Goal: Information Seeking & Learning: Find specific fact

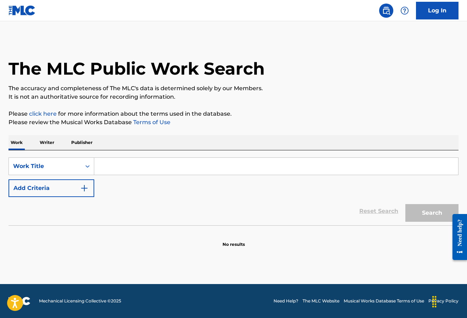
click at [133, 159] on input "Search Form" at bounding box center [276, 166] width 364 height 17
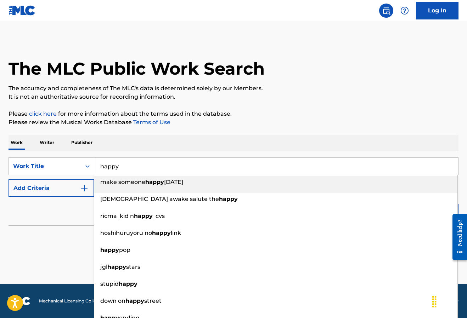
type input "happy"
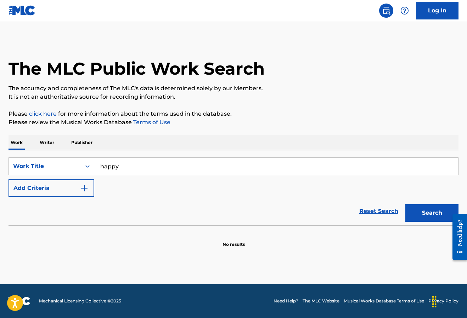
click at [41, 206] on div "Reset Search Search" at bounding box center [233, 211] width 450 height 28
click at [54, 191] on button "Add Criteria" at bounding box center [51, 189] width 86 height 18
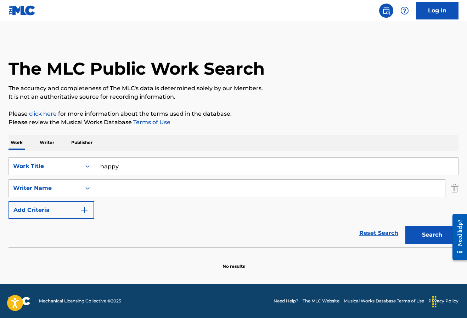
click at [105, 192] on input "Search Form" at bounding box center [269, 188] width 351 height 17
click at [421, 239] on button "Search" at bounding box center [431, 235] width 53 height 18
click at [112, 182] on input "pharell" at bounding box center [269, 188] width 351 height 17
click at [115, 187] on input "pharell" at bounding box center [269, 188] width 351 height 17
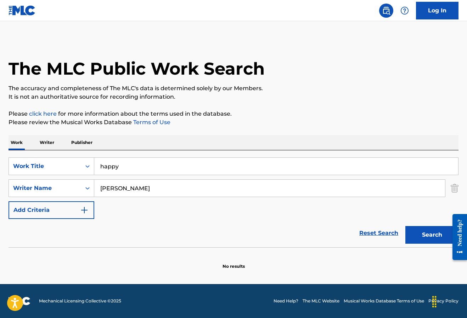
click at [405, 226] on button "Search" at bounding box center [431, 235] width 53 height 18
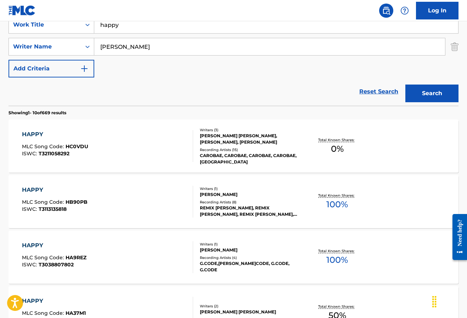
scroll to position [161, 0]
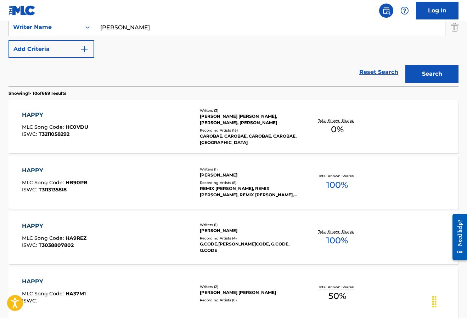
click at [155, 28] on input "williams" at bounding box center [269, 27] width 351 height 17
paste input "Pharrell Lanscilo W"
click at [446, 83] on div "Search" at bounding box center [429, 72] width 57 height 28
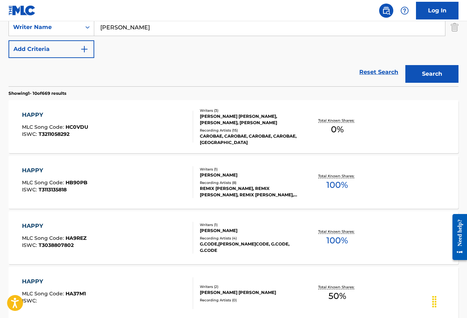
click at [435, 79] on button "Search" at bounding box center [431, 74] width 53 height 18
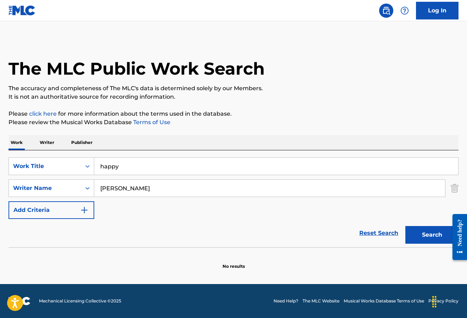
scroll to position [0, 0]
click at [139, 188] on input "Pharrell Lanscilo Williams" at bounding box center [269, 188] width 351 height 17
click at [139, 192] on input "Pharrell Williams" at bounding box center [269, 188] width 351 height 17
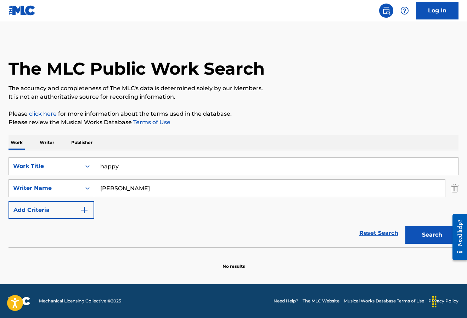
type input "Pharrell"
click at [405, 226] on button "Search" at bounding box center [431, 235] width 53 height 18
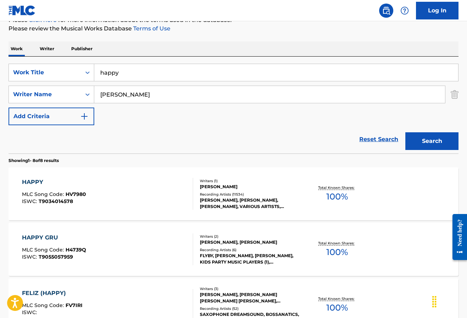
scroll to position [91, 0]
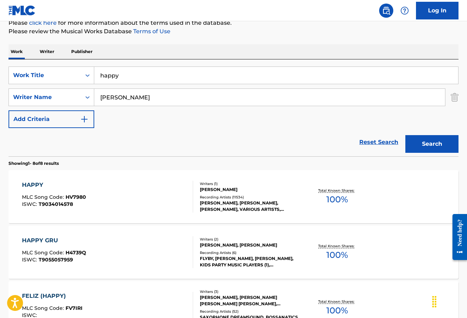
click at [234, 188] on div "PHARRELL L WILLIAMS" at bounding box center [250, 190] width 100 height 6
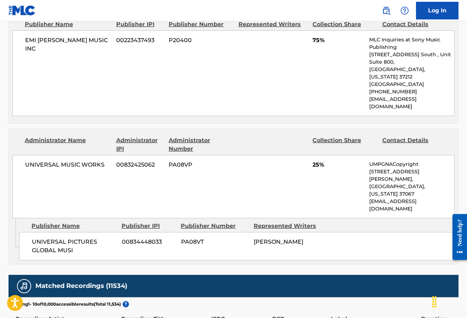
scroll to position [427, 0]
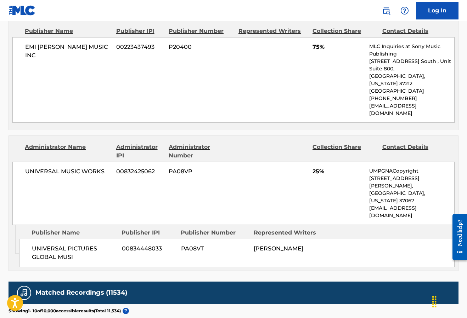
click at [282, 245] on span "PHARRELL L WILLIAMS" at bounding box center [278, 248] width 50 height 7
copy div "PHARRELL L WILLIAMS Total shares: 100 %"
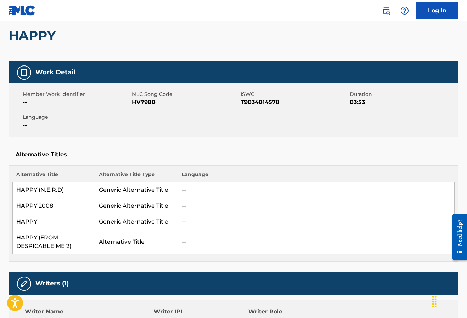
scroll to position [0, 0]
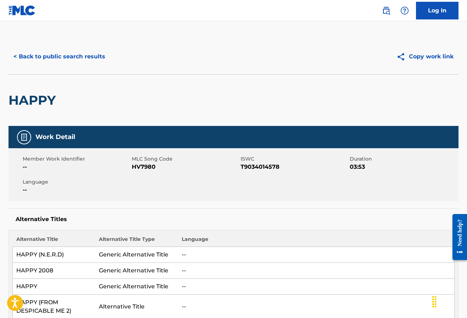
scroll to position [91, 0]
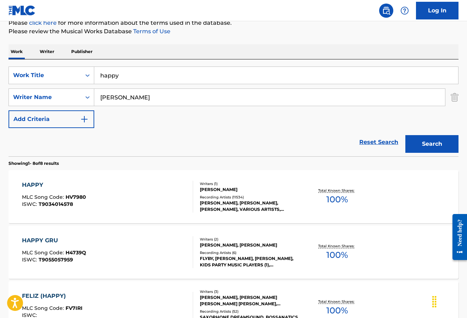
click at [242, 75] on input "happy" at bounding box center [276, 75] width 364 height 17
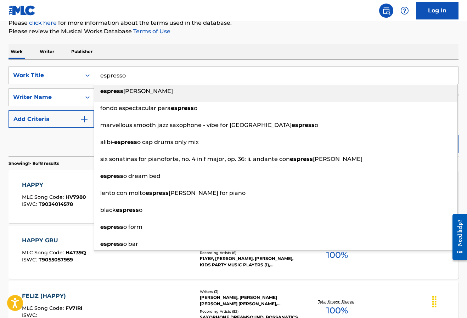
type input "espresso"
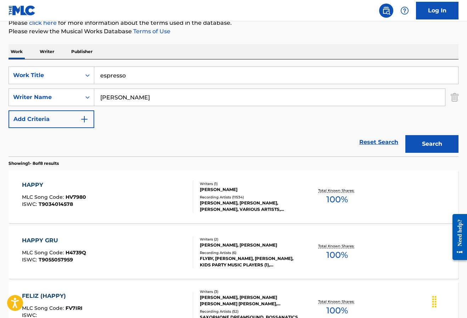
type input "carpenter"
click at [405, 135] on button "Search" at bounding box center [431, 144] width 53 height 18
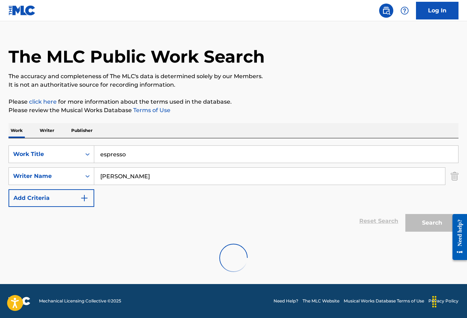
scroll to position [67, 0]
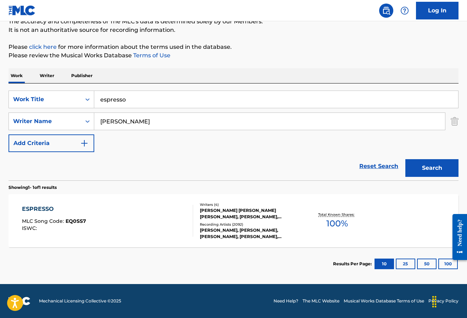
click at [271, 216] on div "JULIAN COLLIN BUNETTA, AMY ROSE ALLEN, SABRINA ANNLYNN CARPENTER, STEPHENIE NIC…" at bounding box center [250, 213] width 100 height 13
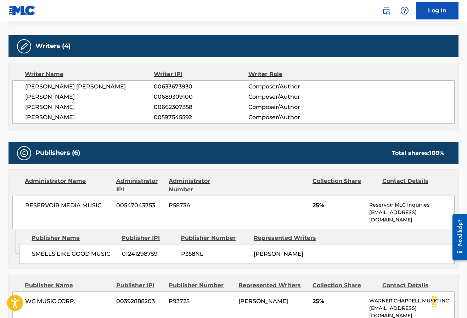
scroll to position [420, 0]
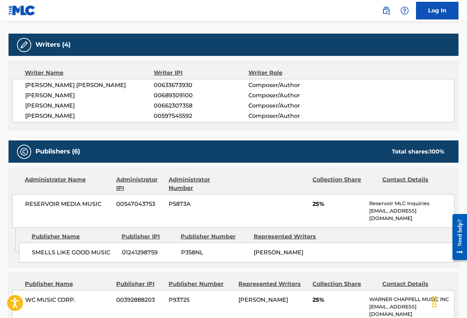
click at [265, 249] on span "STEPHENIE NICOLE JONES" at bounding box center [278, 252] width 50 height 7
click at [262, 258] on div "SMELLS LIKE GOOD MUSIC 01241298759 P358NL STEPHENIE NICOLE JONES" at bounding box center [236, 253] width 435 height 20
click at [262, 252] on span "STEPHENIE NICOLE JONES" at bounding box center [278, 252] width 50 height 7
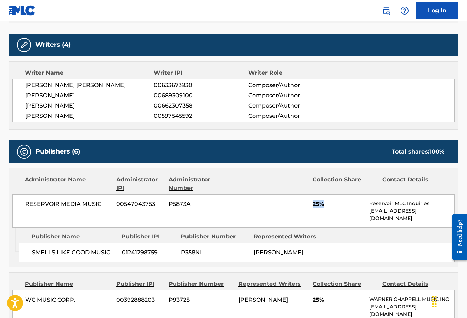
drag, startPoint x: 312, startPoint y: 205, endPoint x: 326, endPoint y: 204, distance: 13.5
click at [326, 204] on span "25%" at bounding box center [337, 204] width 51 height 8
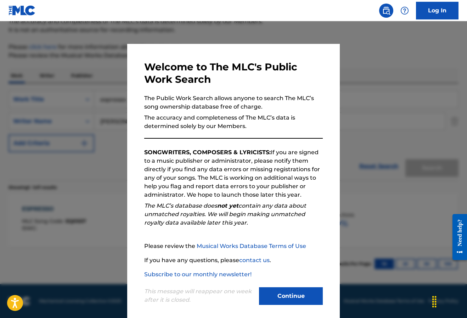
scroll to position [67, 0]
click at [250, 292] on p "This message will reappear one week after it is closed." at bounding box center [199, 295] width 110 height 17
click at [266, 291] on button "Continue" at bounding box center [291, 296] width 64 height 18
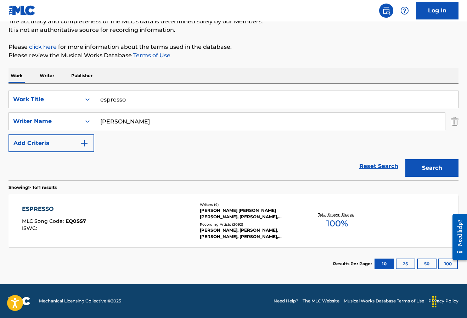
click at [211, 100] on input "espresso" at bounding box center [276, 99] width 364 height 17
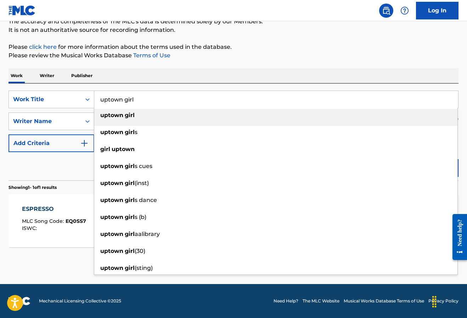
type input "uptown girl"
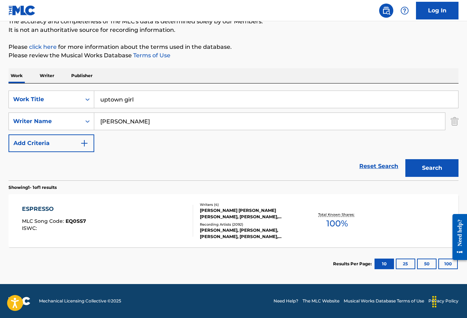
type input "joel"
click at [405, 159] on button "Search" at bounding box center [431, 168] width 53 height 18
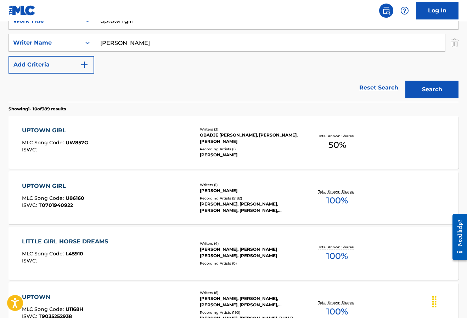
scroll to position [149, 0]
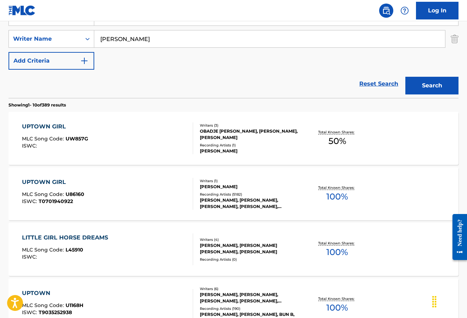
click at [221, 189] on div "BILLY JOEL" at bounding box center [250, 187] width 100 height 6
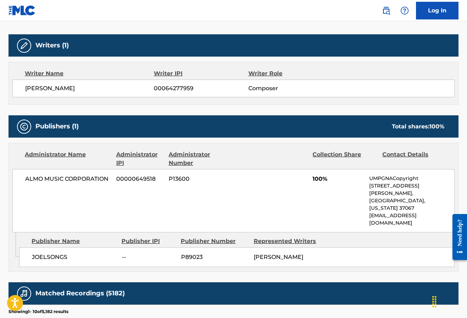
scroll to position [217, 0]
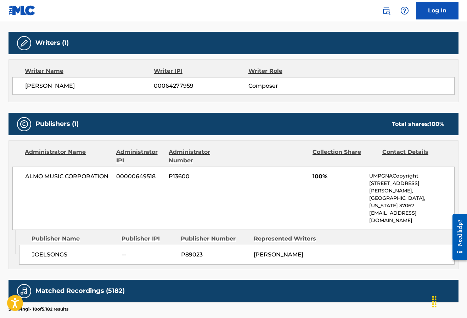
click at [62, 251] on span "JOELSONGS" at bounding box center [74, 255] width 84 height 8
click at [77, 177] on span "ALMO MUSIC CORPORATION" at bounding box center [68, 176] width 86 height 8
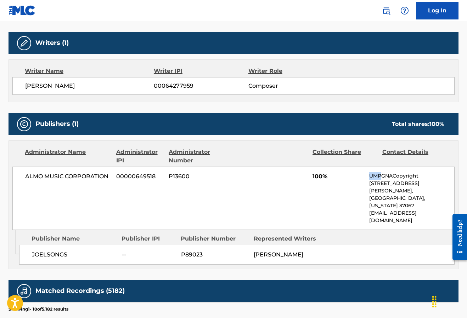
drag, startPoint x: 368, startPoint y: 176, endPoint x: 382, endPoint y: 179, distance: 14.4
click at [382, 179] on div "ALMO MUSIC CORPORATION 00000649518 P13600 100% UMPGNACopyright 1550 W. McEwen D…" at bounding box center [233, 198] width 442 height 63
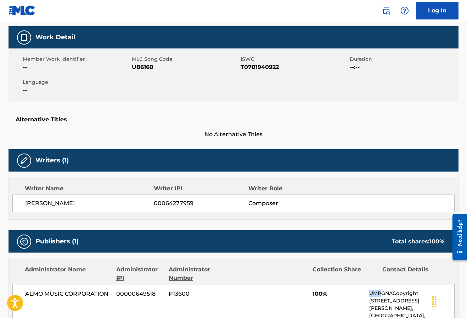
scroll to position [102, 0]
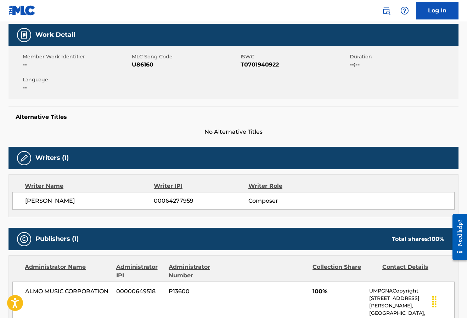
click at [46, 203] on span "BILLY JOEL" at bounding box center [89, 201] width 129 height 8
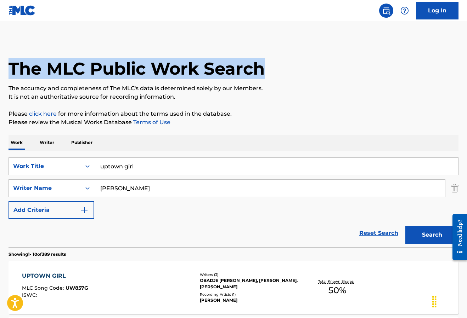
drag, startPoint x: 9, startPoint y: 65, endPoint x: 288, endPoint y: 78, distance: 279.3
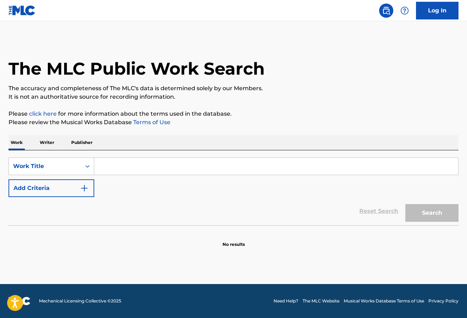
click at [132, 170] on input "Search Form" at bounding box center [276, 166] width 364 height 17
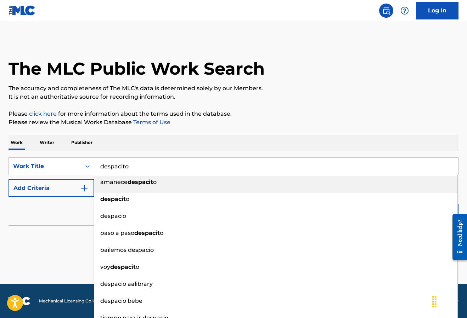
type input "despacito"
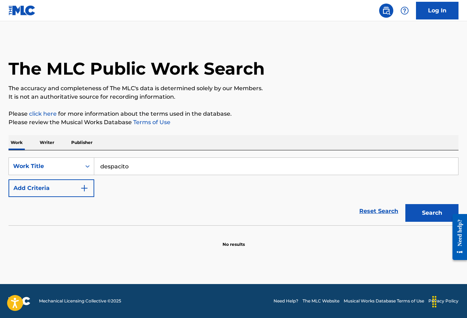
click at [55, 189] on button "Add Criteria" at bounding box center [51, 189] width 86 height 18
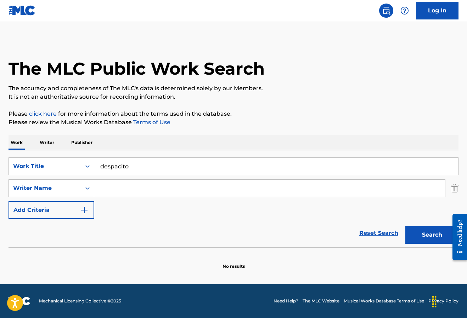
click at [129, 190] on input "Search Form" at bounding box center [269, 188] width 351 height 17
type input "fonsi"
click at [405, 226] on button "Search" at bounding box center [431, 235] width 53 height 18
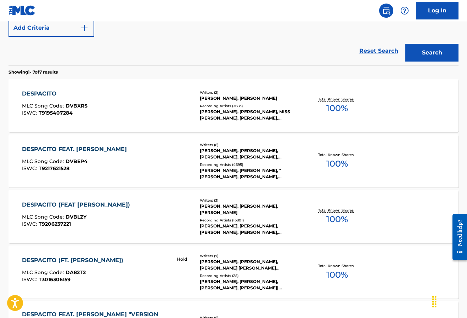
scroll to position [184, 0]
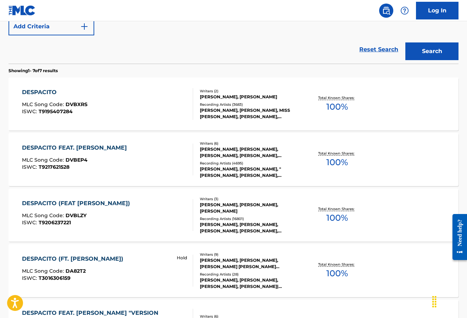
click at [93, 148] on div "DESPACITO FEAT. [PERSON_NAME]" at bounding box center [76, 148] width 108 height 8
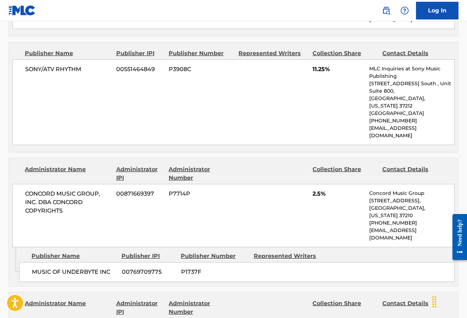
scroll to position [1368, 0]
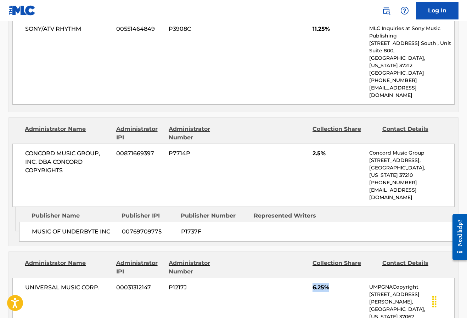
drag, startPoint x: 309, startPoint y: 143, endPoint x: 337, endPoint y: 142, distance: 28.0
click at [337, 278] on div "UNIVERSAL MUSIC CORP. 00031312147 P1217J 6.25% UMPGNACopyright [STREET_ADDRESS]…" at bounding box center [233, 309] width 442 height 63
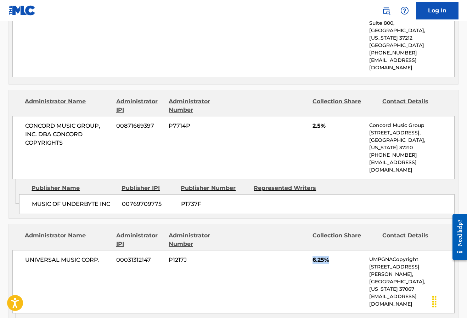
scroll to position [1378, 0]
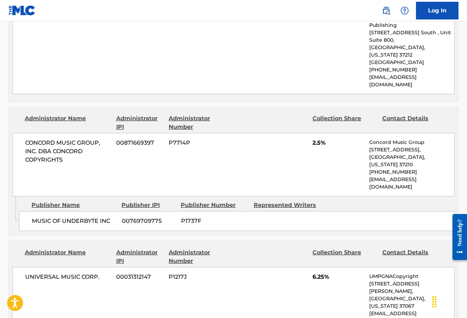
click at [120, 133] on div "CONCORD MUSIC GROUP, INC. DBA CONCORD COPYRIGHTS 00871669397 P7714P 2.5% Concor…" at bounding box center [233, 164] width 442 height 63
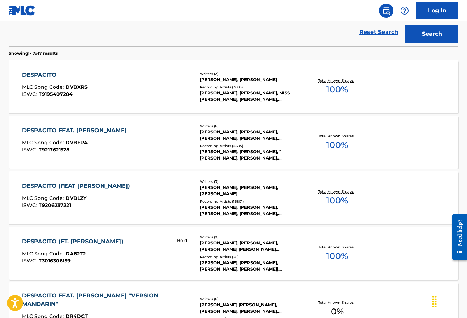
scroll to position [186, 0]
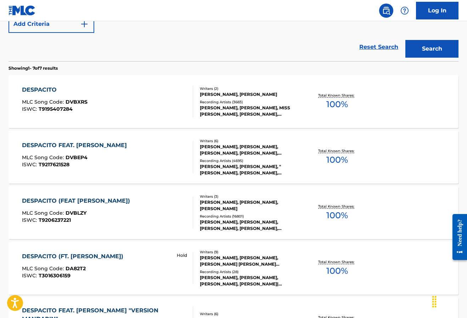
click at [168, 156] on div "DESPACITO FEAT. [PERSON_NAME] MLC Song Code : DVBEP4 ISWC : T9217621528" at bounding box center [107, 157] width 171 height 32
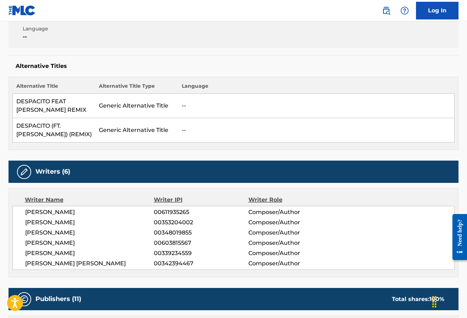
scroll to position [217, 0]
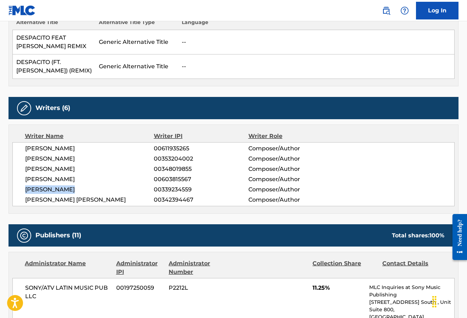
drag, startPoint x: 24, startPoint y: 189, endPoint x: 106, endPoint y: 189, distance: 81.4
click at [106, 189] on div "[PERSON_NAME] 00611935265 Composer/Author [PERSON_NAME] 00353204002 Composer/Au…" at bounding box center [233, 174] width 442 height 64
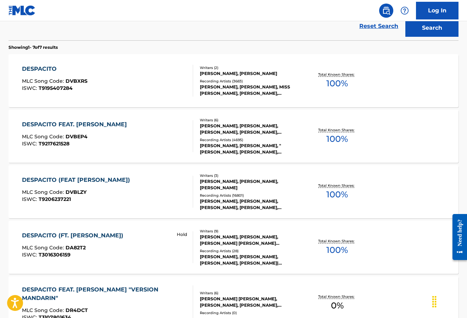
scroll to position [185, 0]
